Goal: Task Accomplishment & Management: Manage account settings

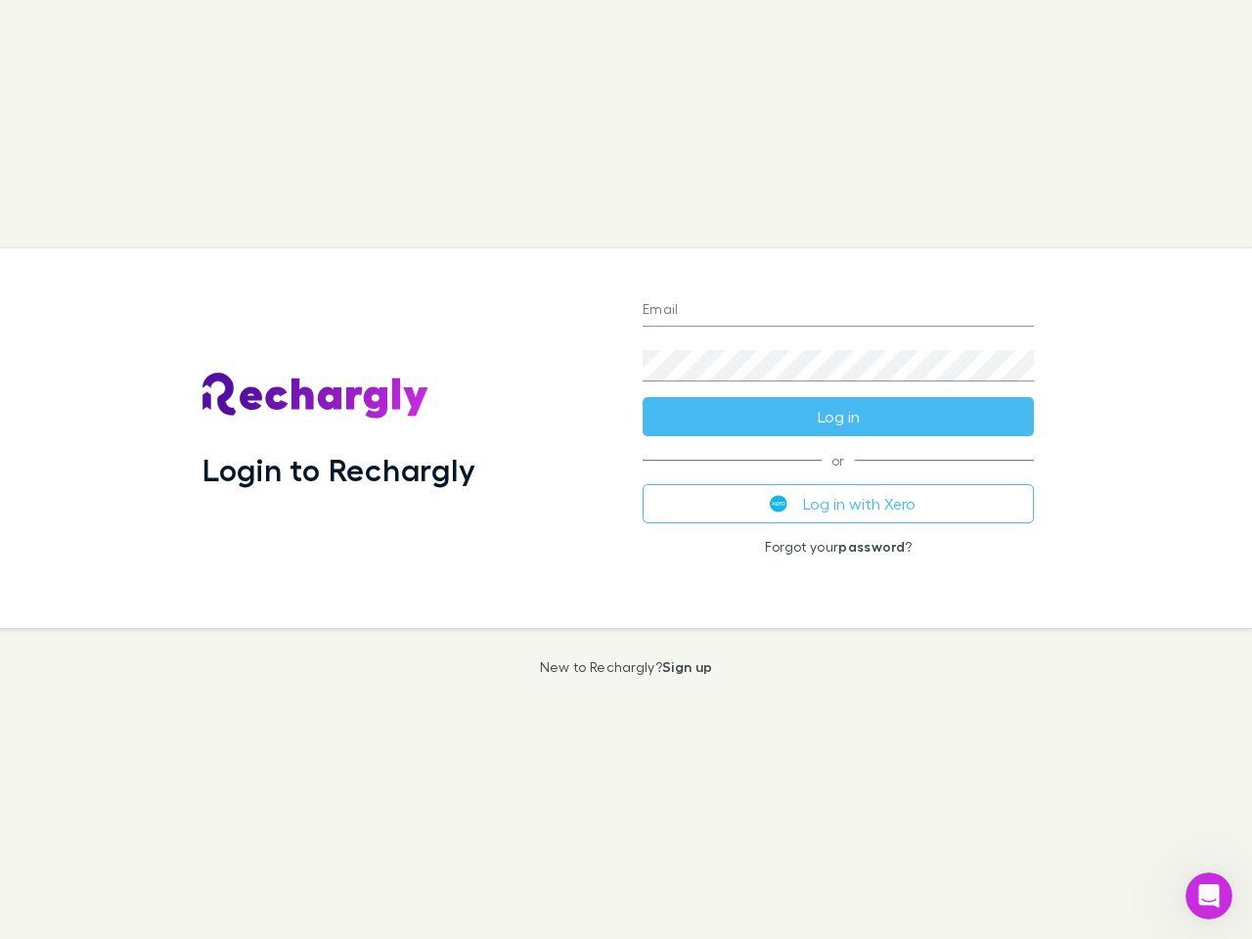
click at [626, 469] on div "Login to Rechargly" at bounding box center [407, 437] width 440 height 379
click at [838, 311] on input "Email" at bounding box center [837, 310] width 391 height 31
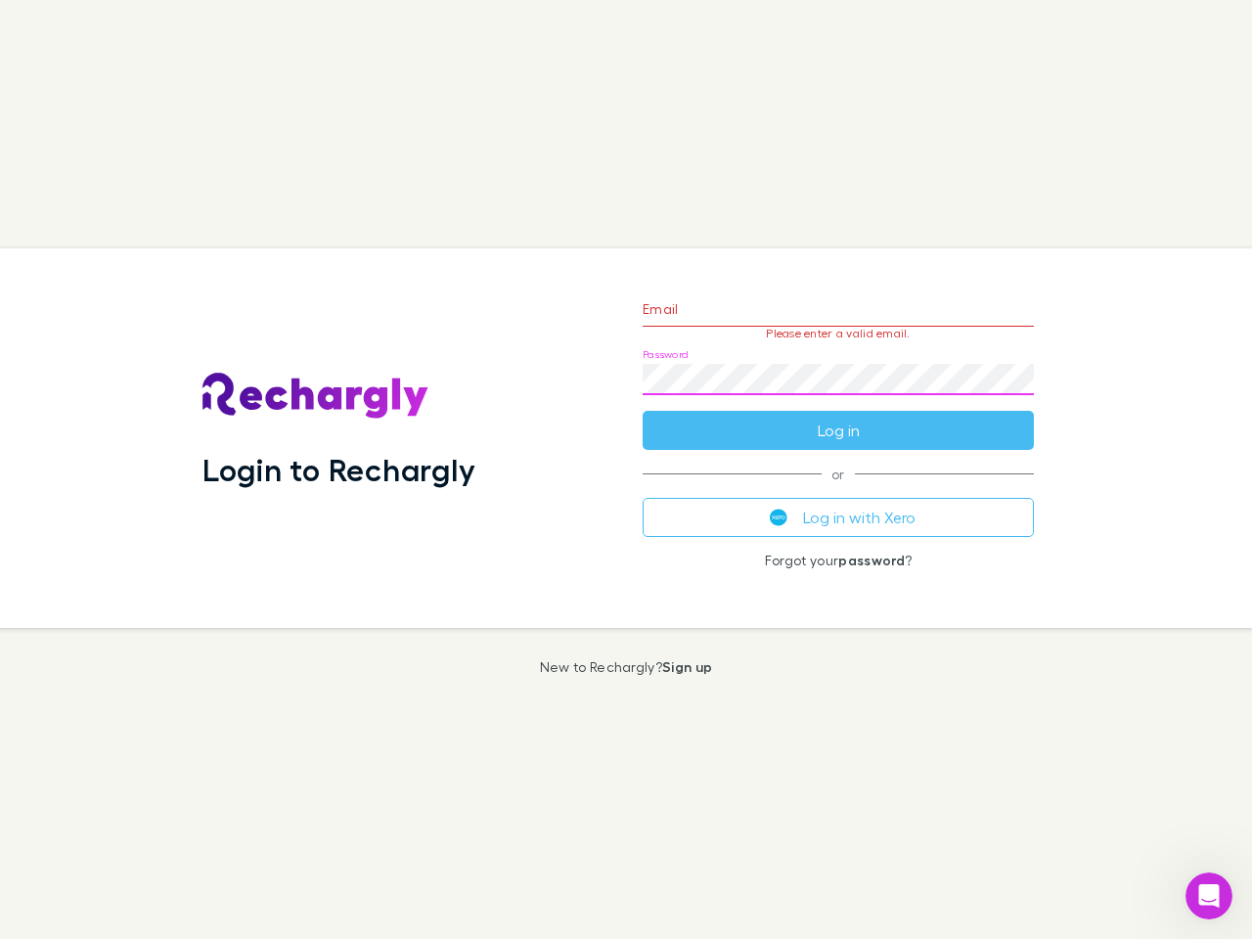
click at [838, 417] on form "Email Please enter a valid email. Password Log in" at bounding box center [837, 365] width 391 height 170
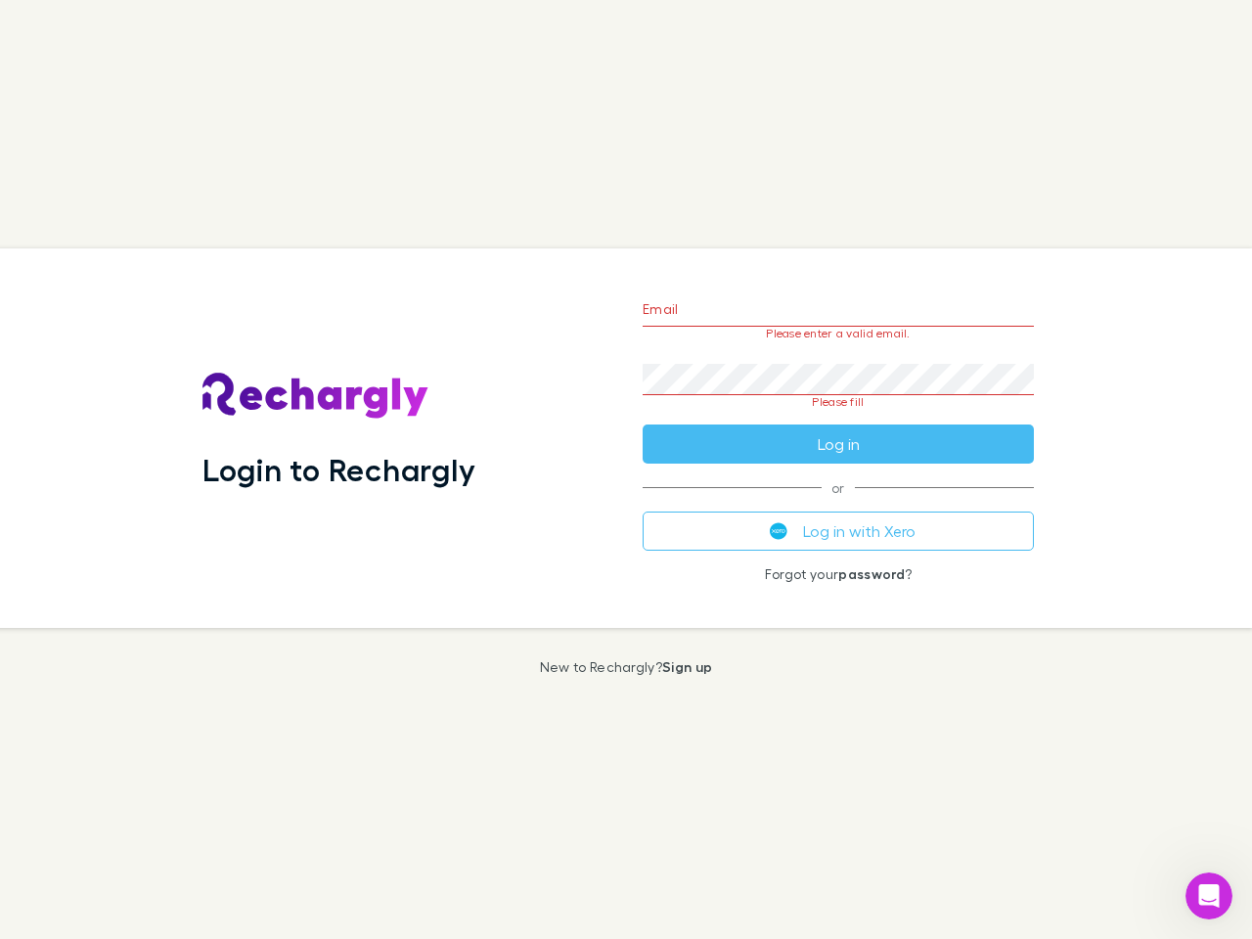
click at [838, 504] on div "Email Please enter a valid email. Password Please fill Log in or Log in with Xe…" at bounding box center [838, 437] width 422 height 379
